Goal: Task Accomplishment & Management: Manage account settings

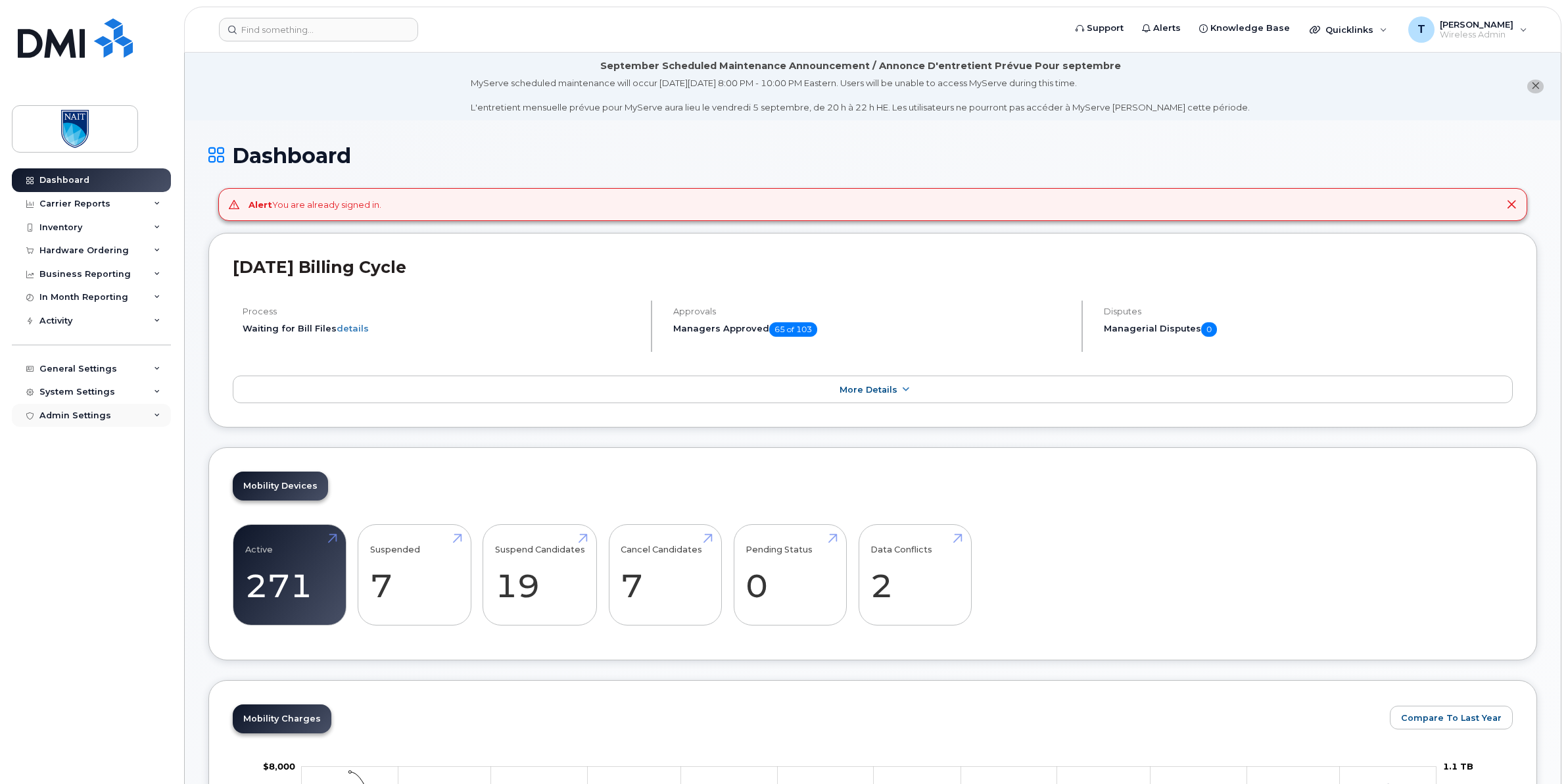
click at [48, 410] on div "Admin Settings" at bounding box center [92, 415] width 159 height 24
click at [48, 395] on div "System Settings" at bounding box center [77, 392] width 75 height 11
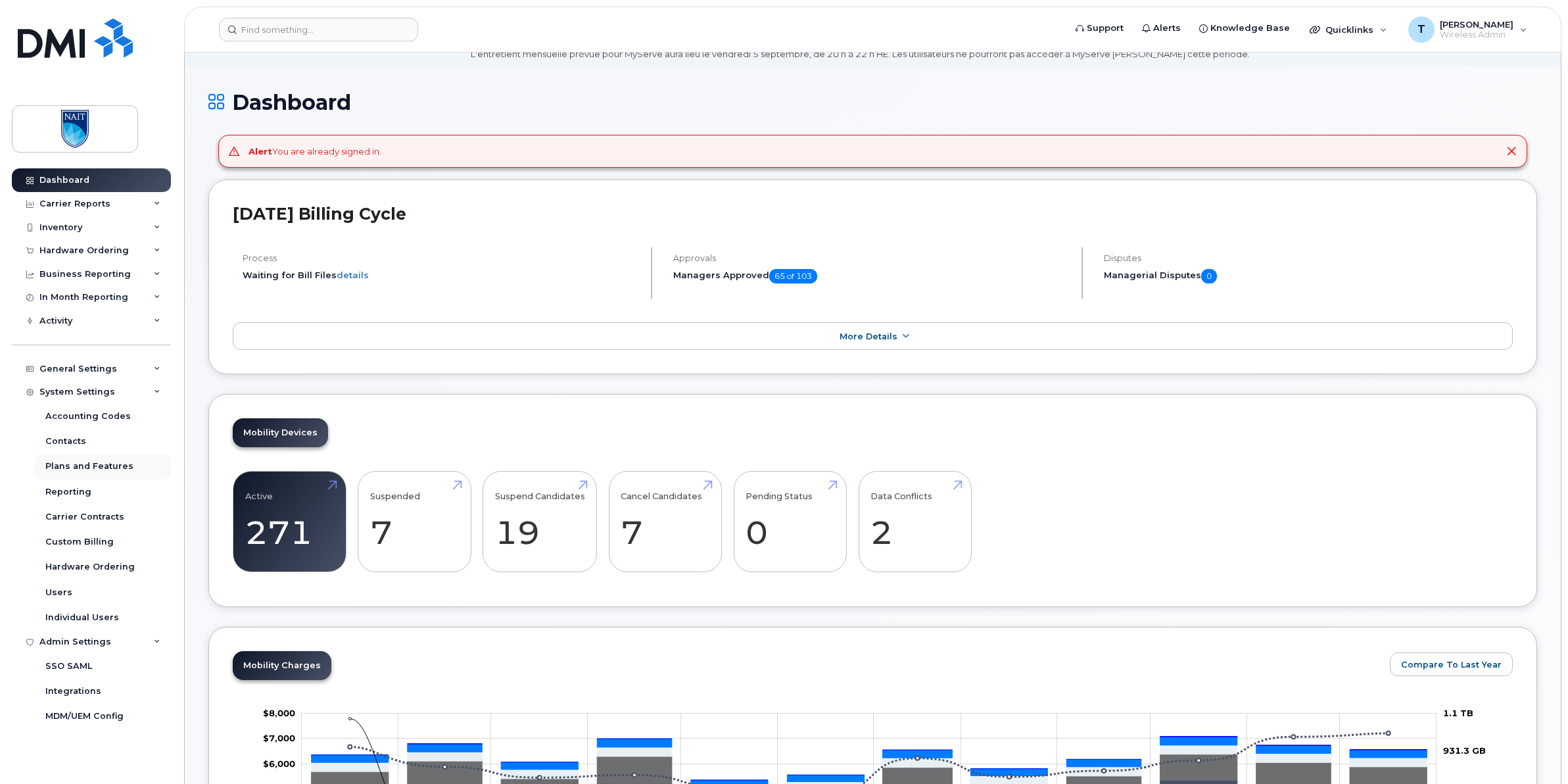
scroll to position [82, 0]
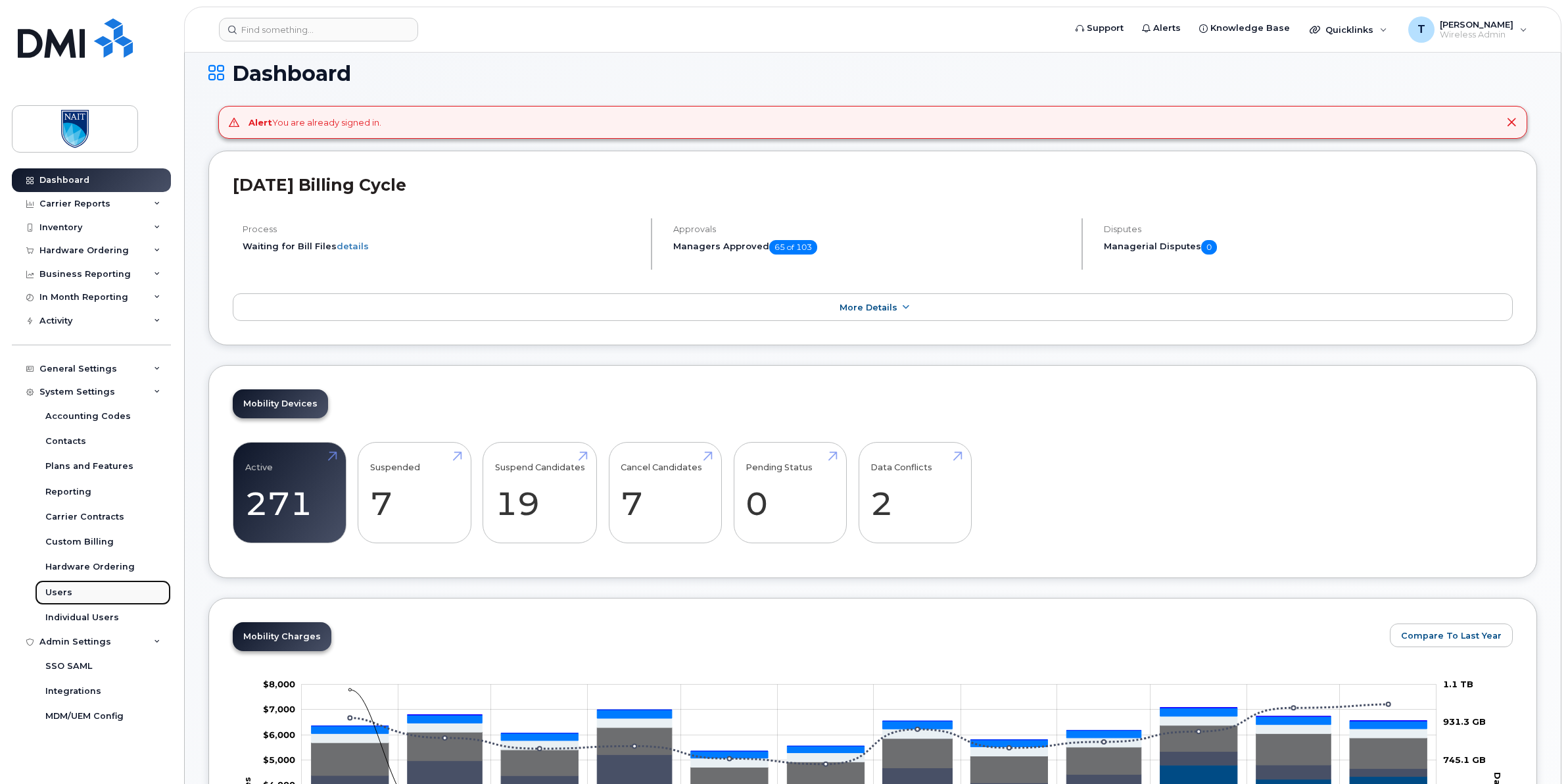
click at [65, 597] on div "Users" at bounding box center [59, 593] width 27 height 12
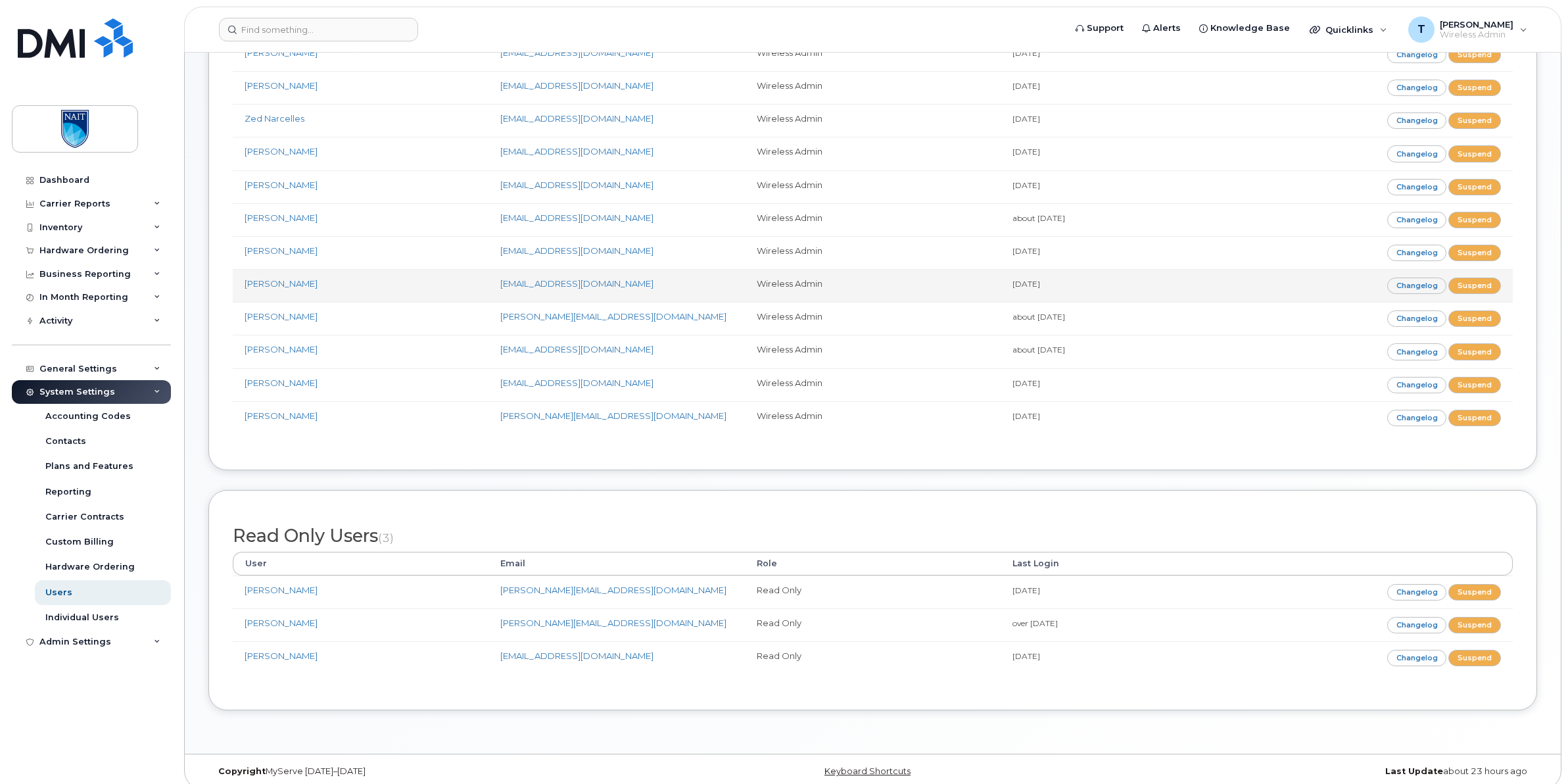
scroll to position [292, 0]
